Goal: Transaction & Acquisition: Purchase product/service

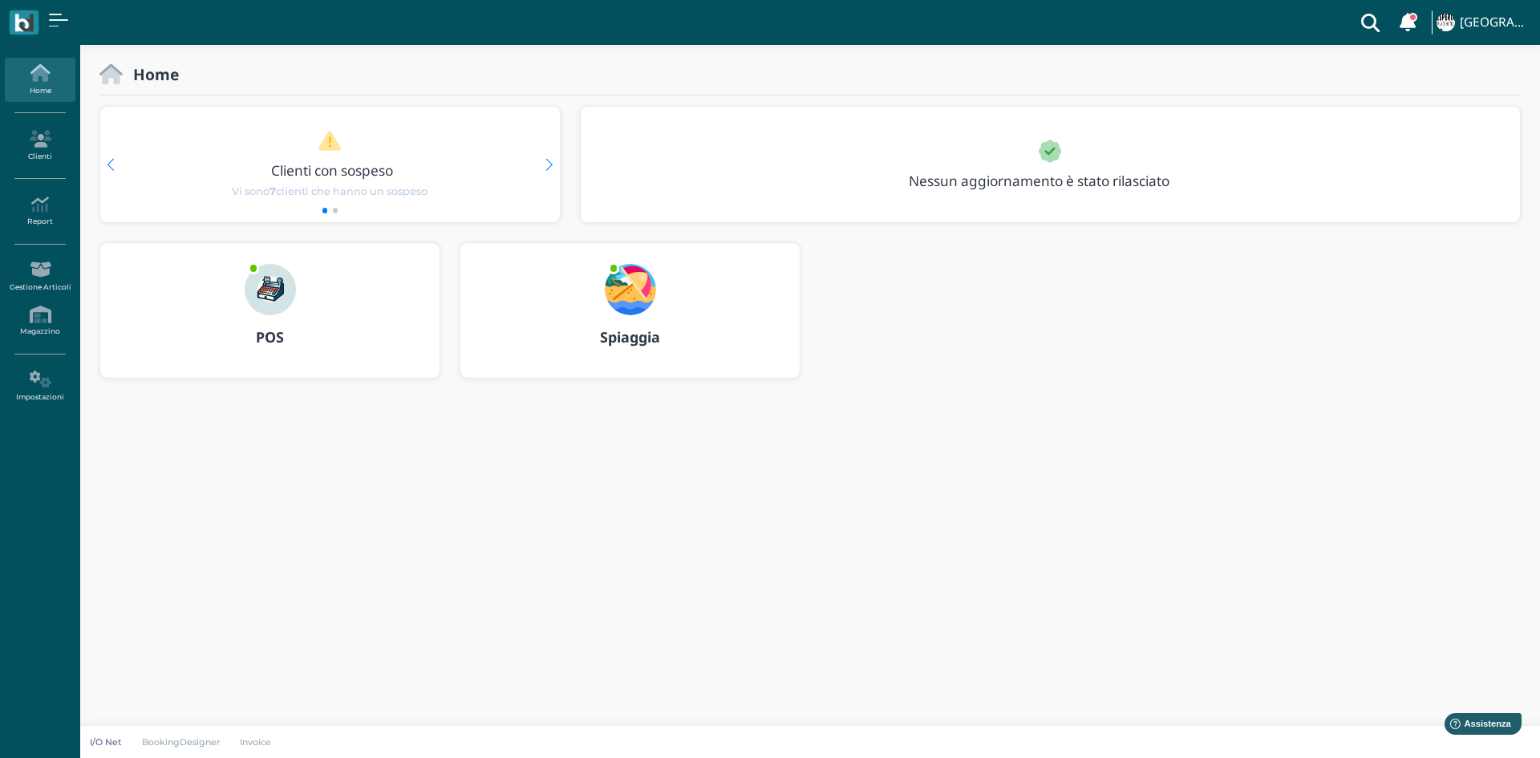
click at [248, 346] on div "POS" at bounding box center [269, 337] width 339 height 45
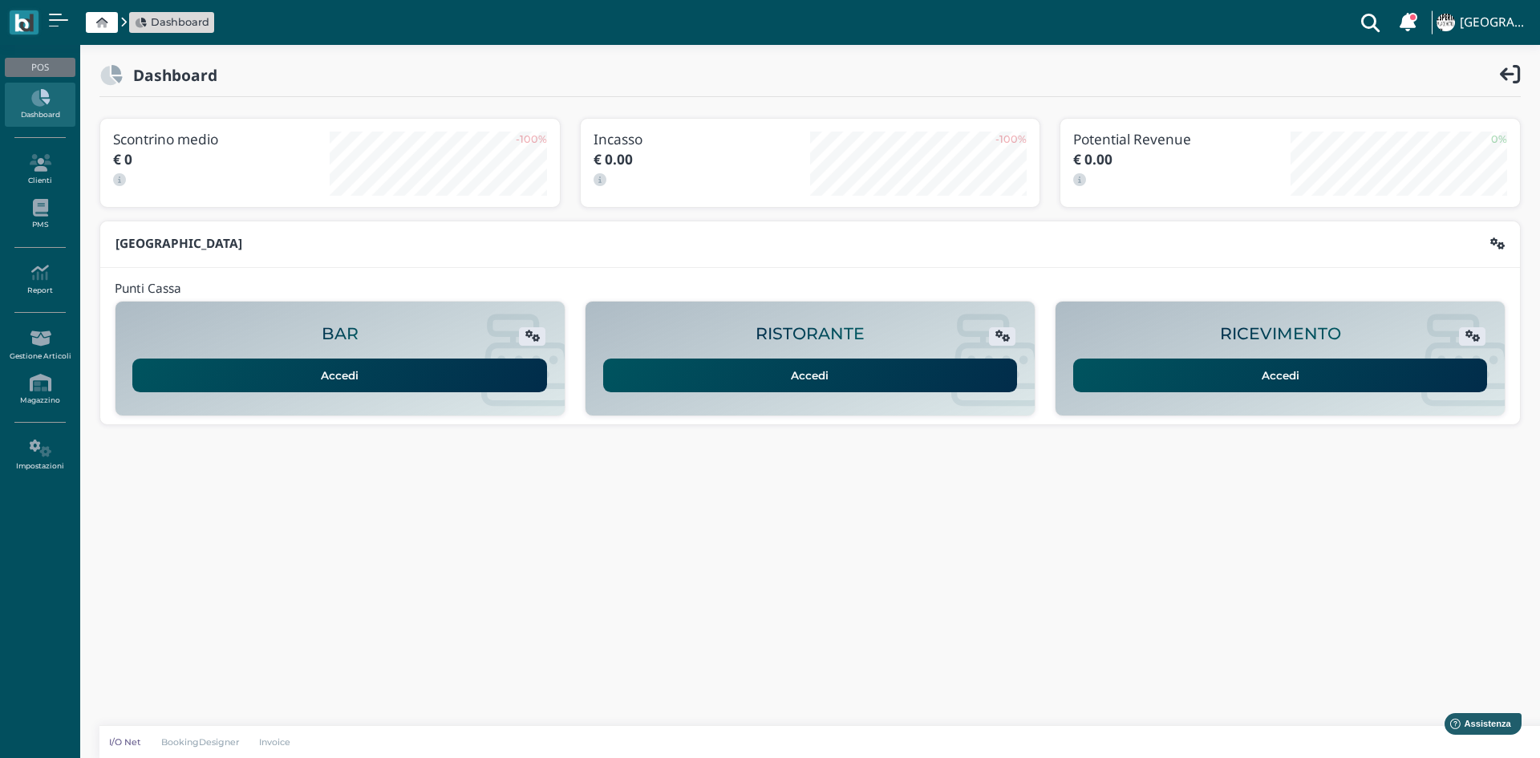
click at [1193, 370] on link "Accedi" at bounding box center [1280, 376] width 415 height 34
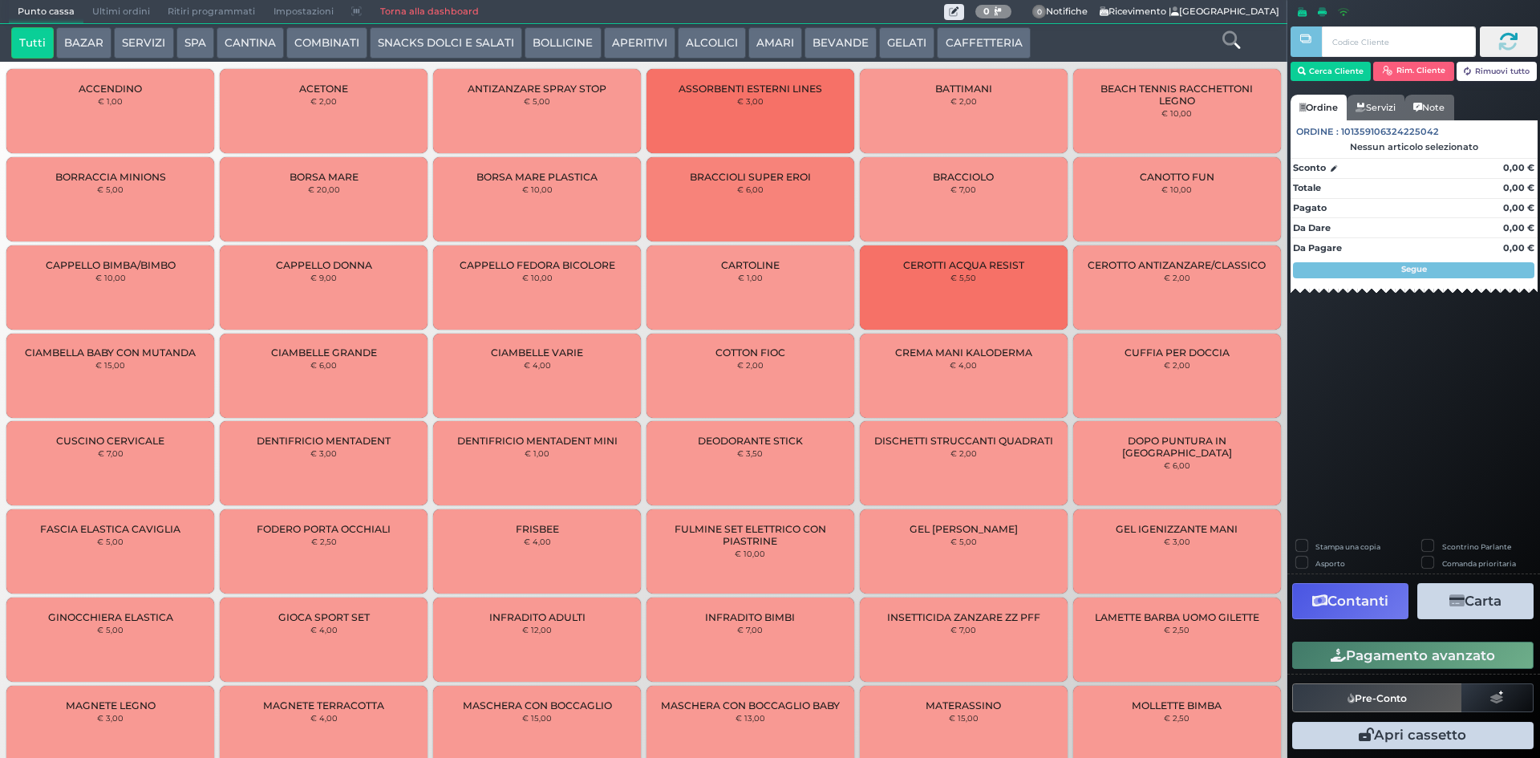
click at [844, 41] on button "BEVANDE" at bounding box center [841, 43] width 72 height 32
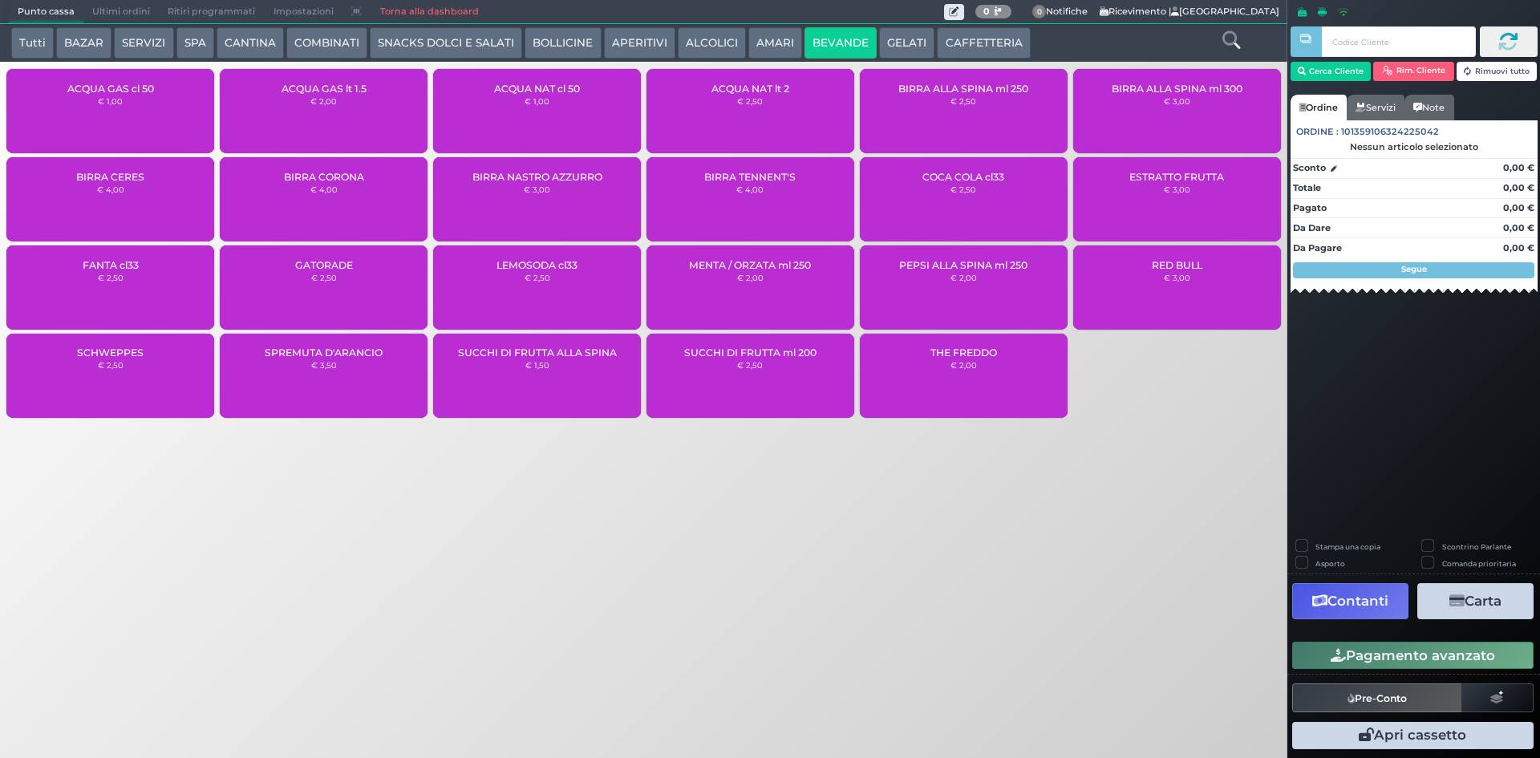
click at [411, 114] on div "ACQUA GAS lt 1.5 € 2,00" at bounding box center [324, 111] width 208 height 84
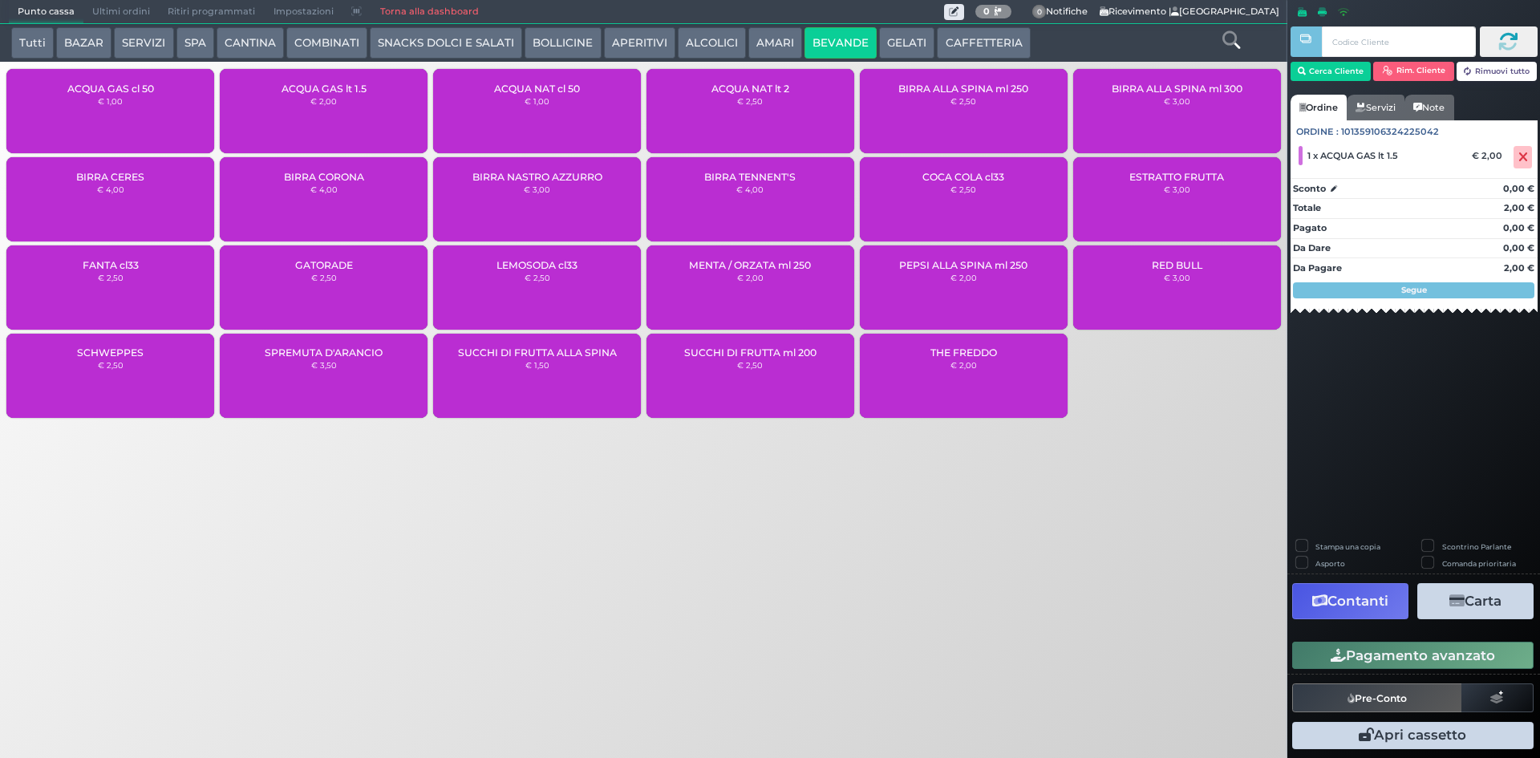
click at [1338, 647] on button "Pagamento avanzato" at bounding box center [1412, 655] width 241 height 27
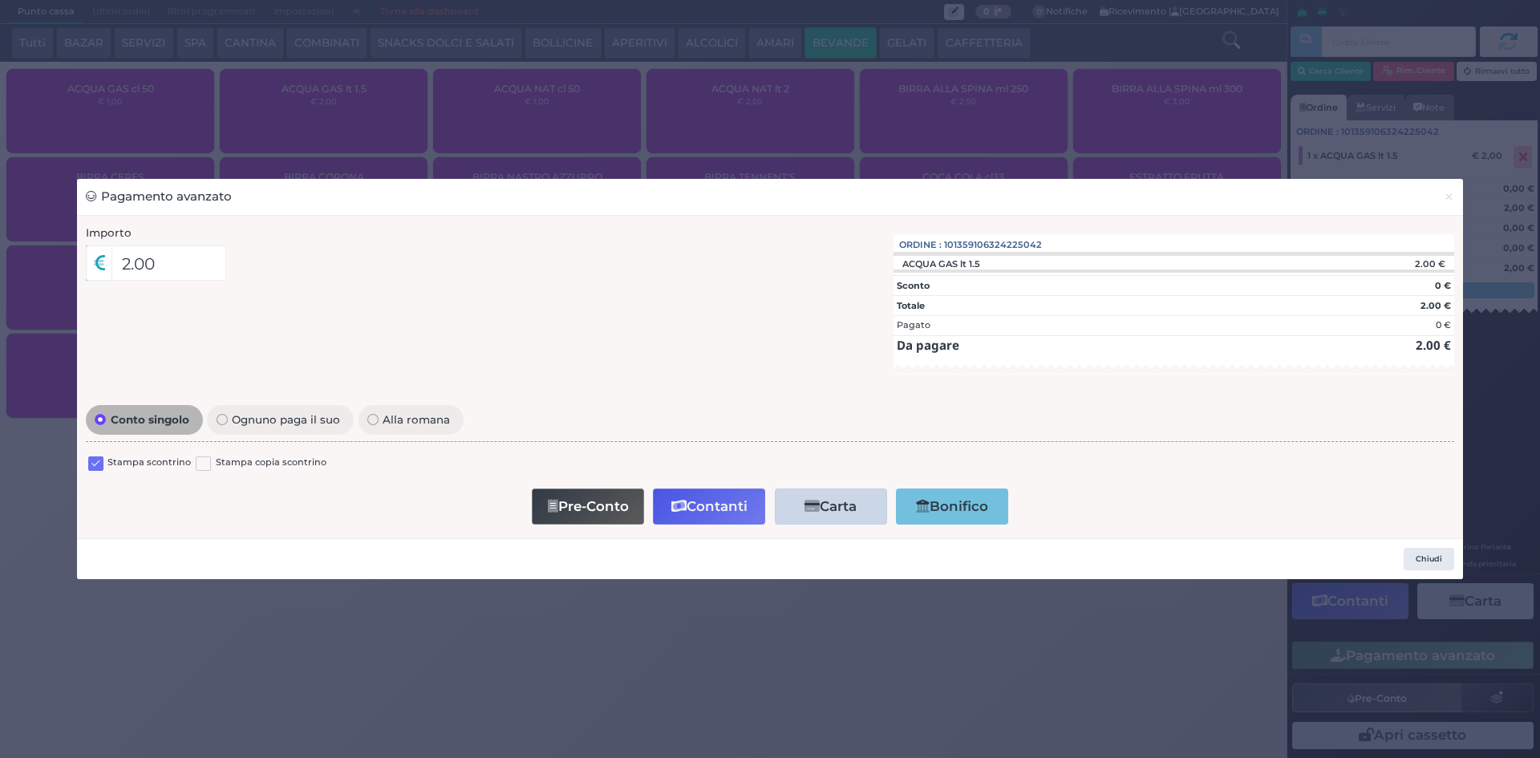
click at [92, 460] on label at bounding box center [95, 463] width 15 height 15
click at [0, 0] on input "checkbox" at bounding box center [0, 0] width 0 height 0
click at [705, 519] on button "Contanti" at bounding box center [709, 506] width 112 height 36
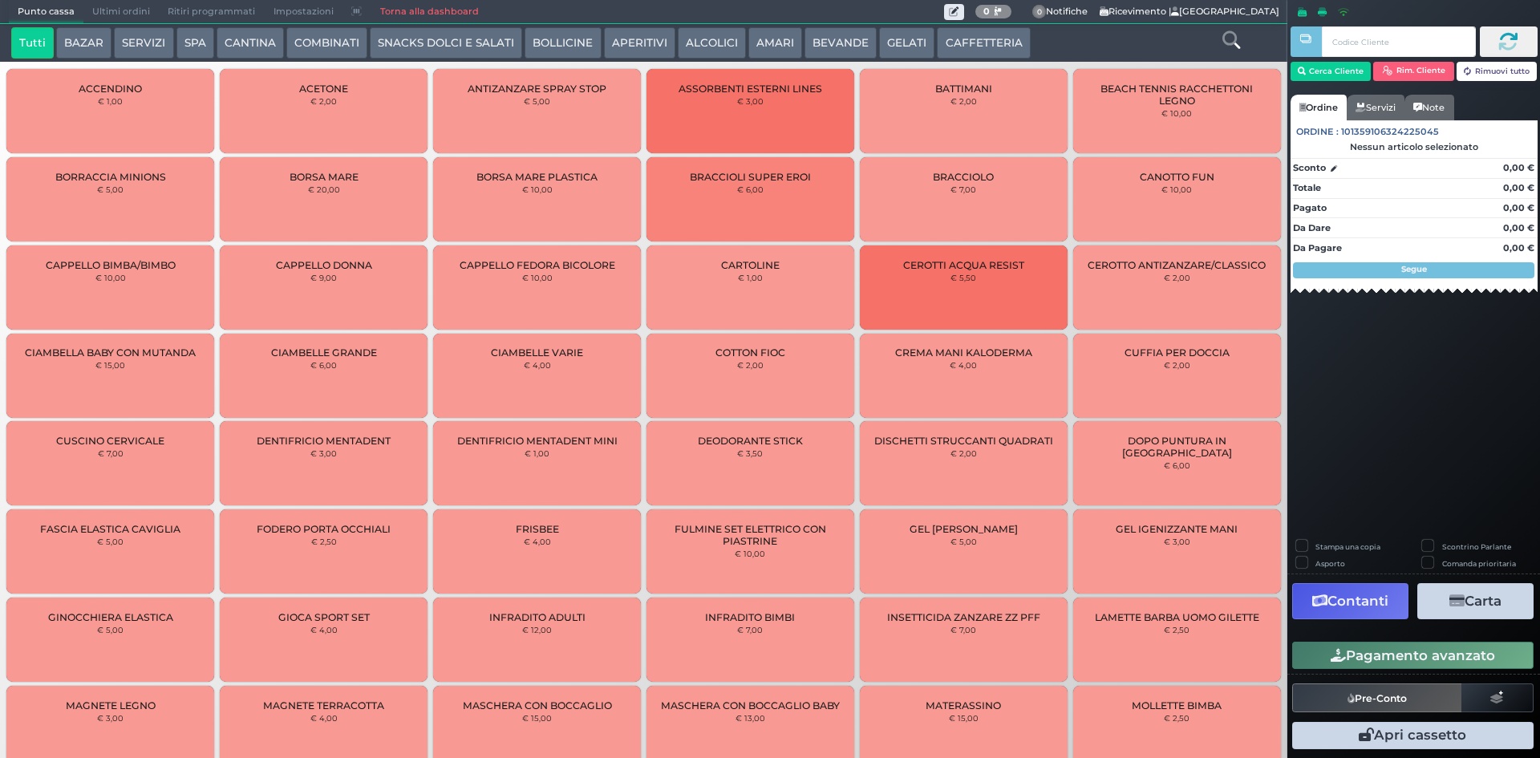
click at [116, 6] on span "Ultimi ordini" at bounding box center [120, 12] width 75 height 22
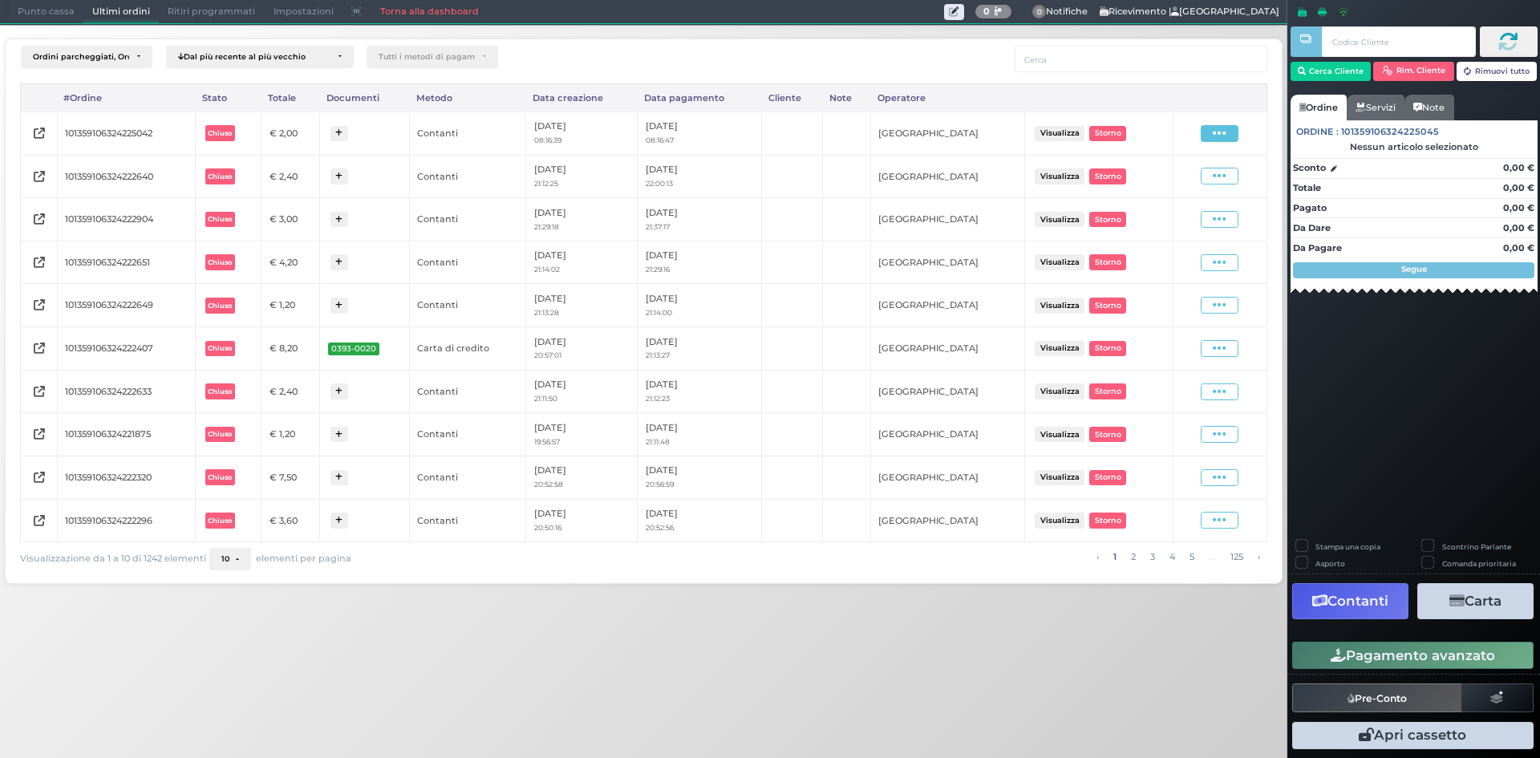
click at [1214, 136] on icon at bounding box center [1220, 133] width 14 height 15
click at [1198, 172] on span "Ristampa Pre-Conto" at bounding box center [1182, 179] width 66 height 27
